Goal: Check status: Check status

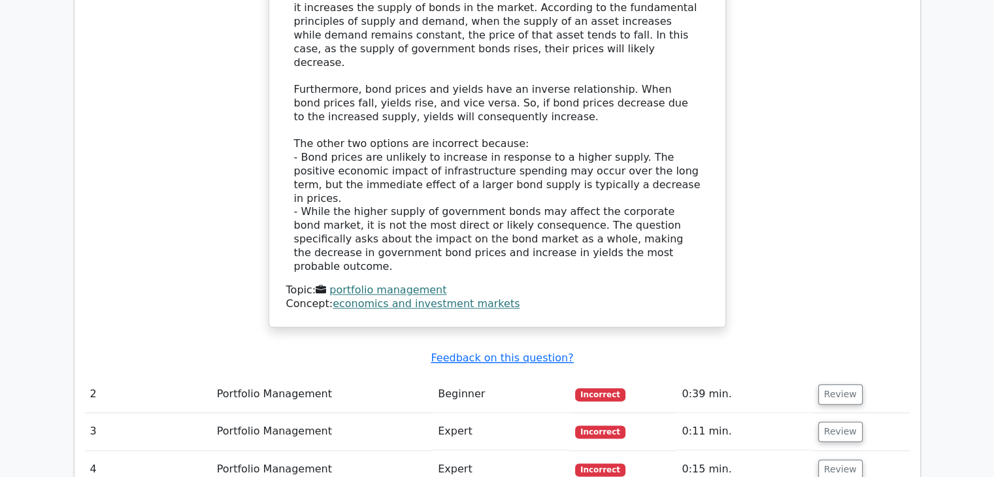
scroll to position [1422, 0]
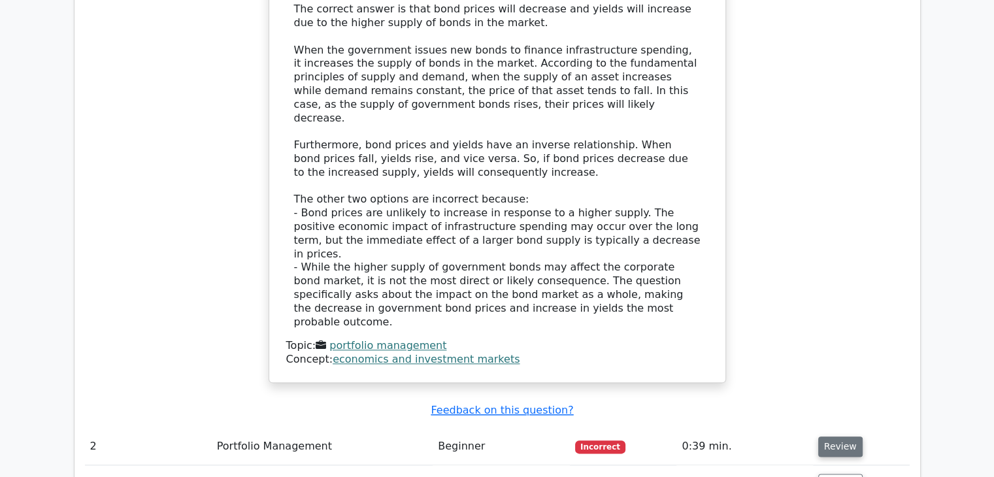
click at [834, 437] on button "Review" at bounding box center [840, 447] width 44 height 20
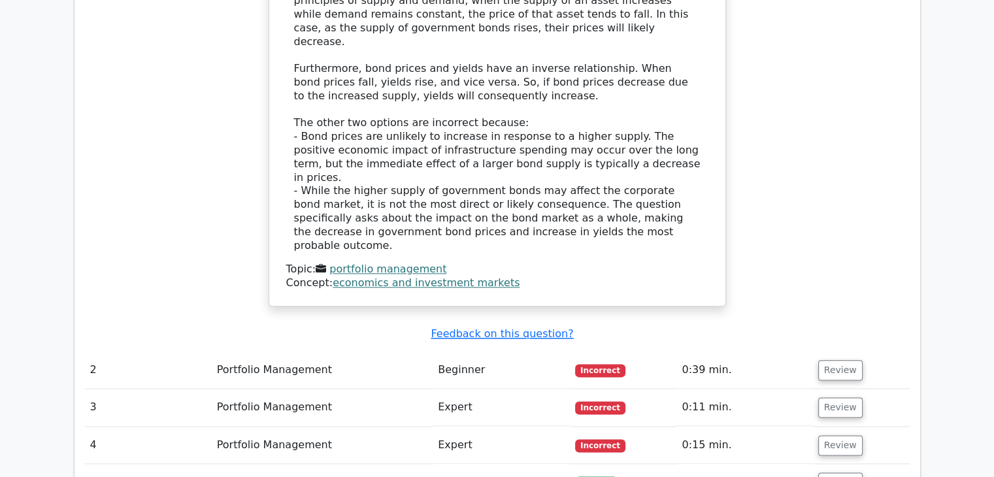
scroll to position [1684, 0]
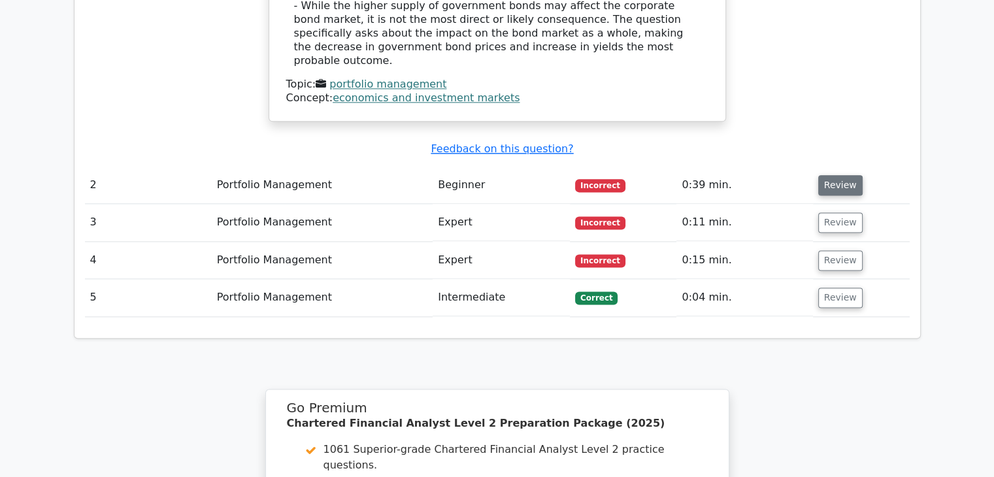
click at [840, 175] on button "Review" at bounding box center [840, 185] width 44 height 20
click at [839, 175] on button "Review" at bounding box center [840, 185] width 44 height 20
click at [841, 175] on button "Review" at bounding box center [840, 185] width 44 height 20
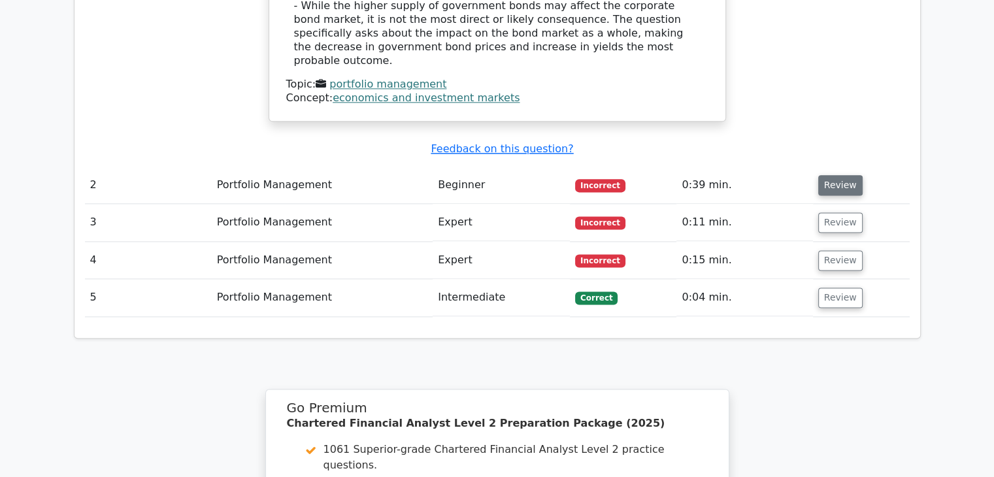
click at [842, 175] on button "Review" at bounding box center [840, 185] width 44 height 20
click at [842, 212] on button "Review" at bounding box center [840, 222] width 44 height 20
click at [844, 212] on button "Review" at bounding box center [840, 222] width 44 height 20
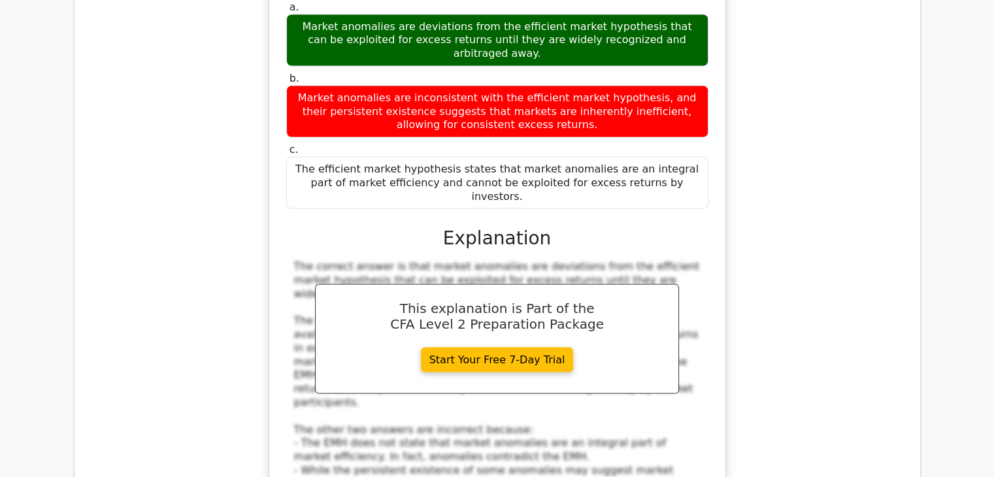
scroll to position [2729, 0]
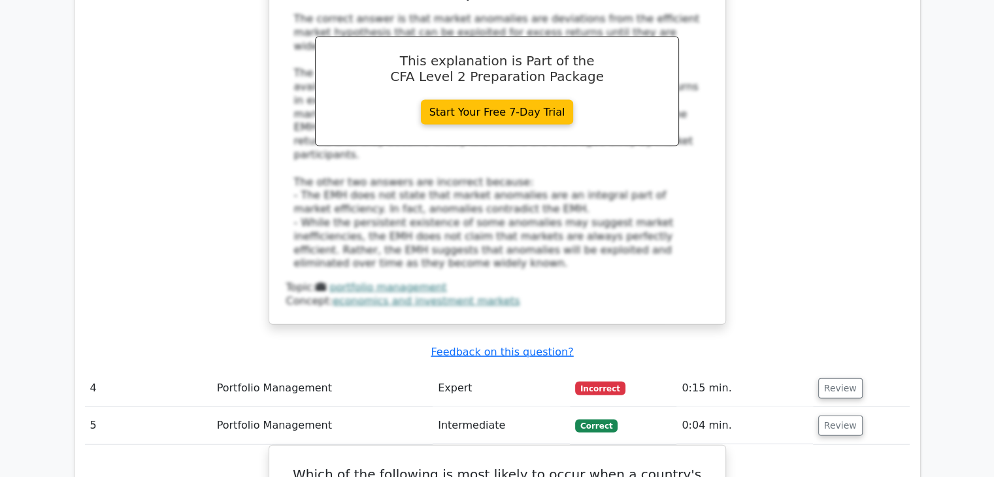
scroll to position [2860, 0]
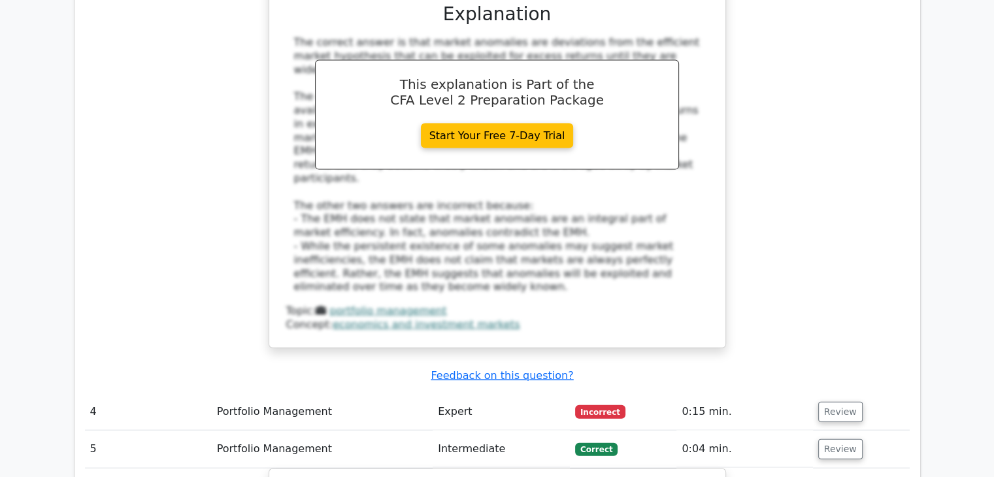
click at [863, 393] on td "Review" at bounding box center [861, 411] width 97 height 37
click at [839, 402] on button "Review" at bounding box center [840, 412] width 44 height 20
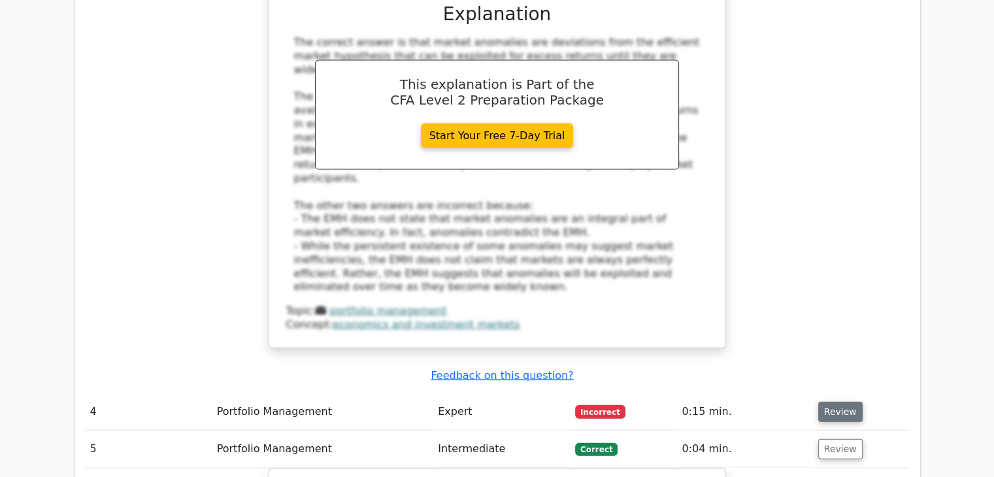
click at [839, 402] on button "Review" at bounding box center [840, 412] width 44 height 20
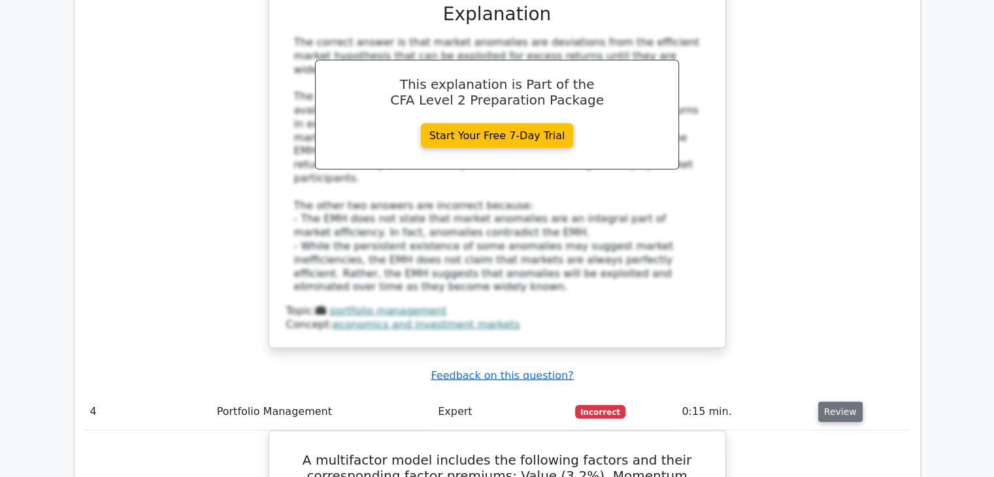
click at [839, 402] on button "Review" at bounding box center [840, 412] width 44 height 20
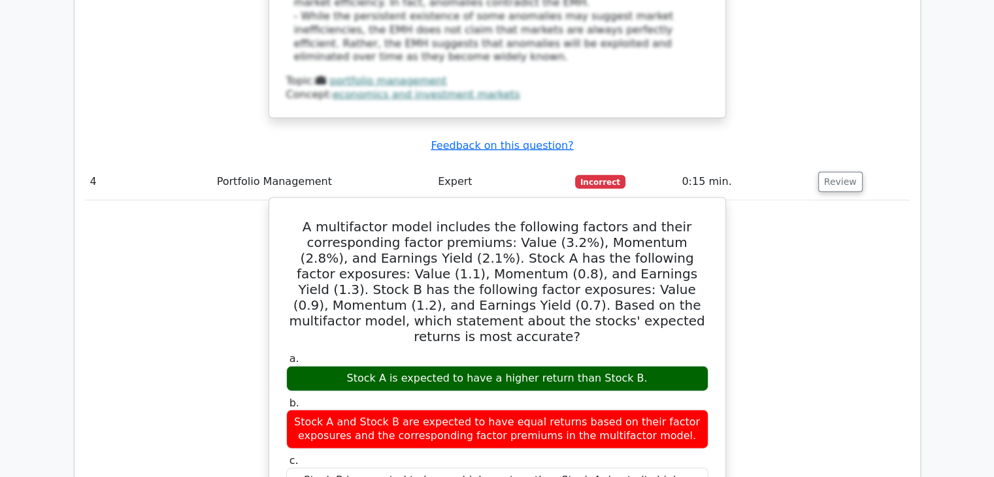
scroll to position [3122, 0]
